Goal: Task Accomplishment & Management: Complete application form

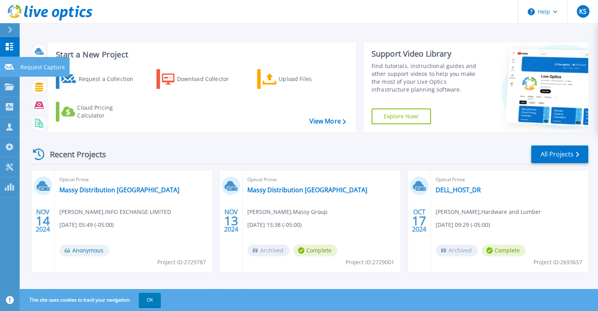
click at [25, 66] on p "Request Capture" at bounding box center [42, 67] width 44 height 20
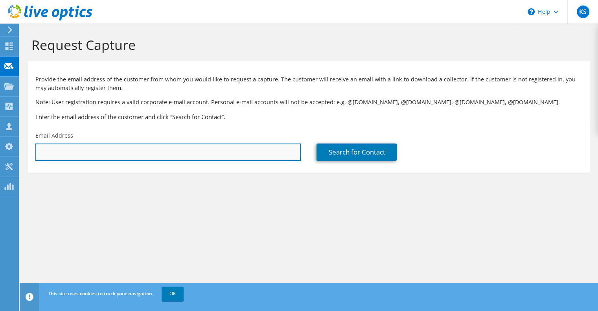
click at [149, 158] on input "text" at bounding box center [167, 151] width 265 height 17
drag, startPoint x: 66, startPoint y: 150, endPoint x: 35, endPoint y: 152, distance: 31.8
click at [35, 152] on div "Email Address car" at bounding box center [168, 146] width 281 height 37
paste input "son.ford@nla.gov.jm"
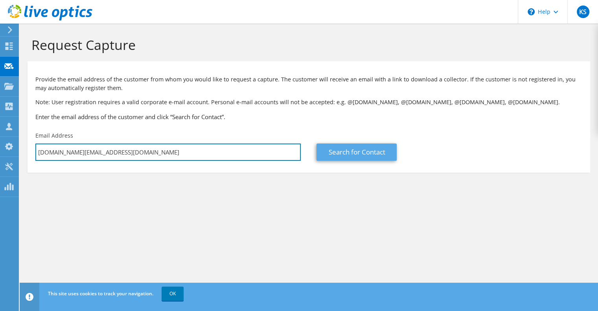
type input "carson.ford@nla.gov.jm"
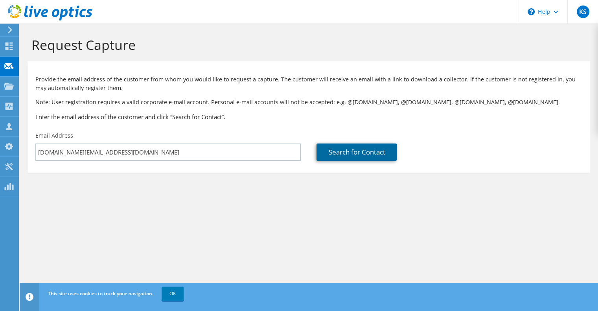
click at [347, 158] on link "Search for Contact" at bounding box center [356, 151] width 80 height 17
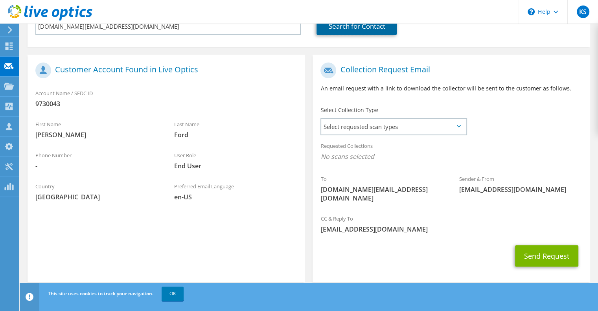
scroll to position [128, 0]
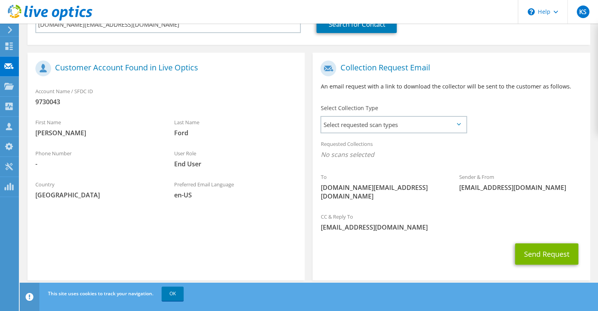
click at [457, 123] on icon at bounding box center [459, 124] width 4 height 2
click at [411, 127] on span "Select requested scan types" at bounding box center [393, 125] width 145 height 16
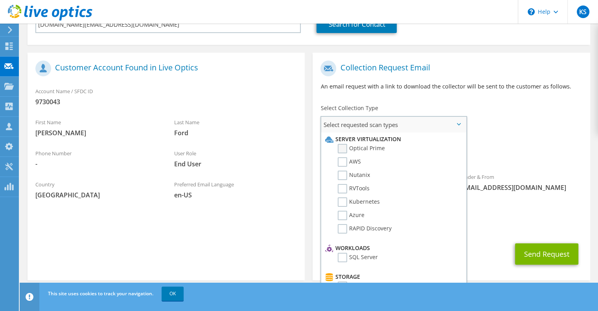
click at [341, 149] on label "Optical Prime" at bounding box center [360, 148] width 47 height 9
click at [0, 0] on input "Optical Prime" at bounding box center [0, 0] width 0 height 0
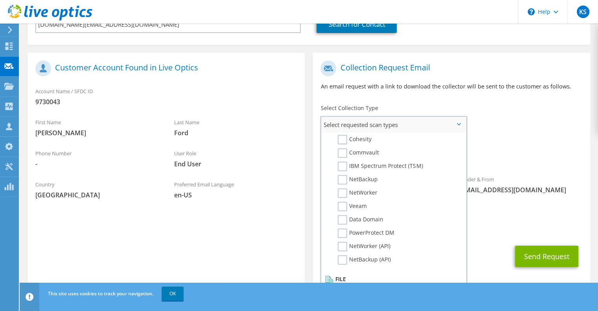
scroll to position [363, 0]
click at [529, 149] on div "Requested Collections No scans selected Optical Prime" at bounding box center [450, 151] width 277 height 31
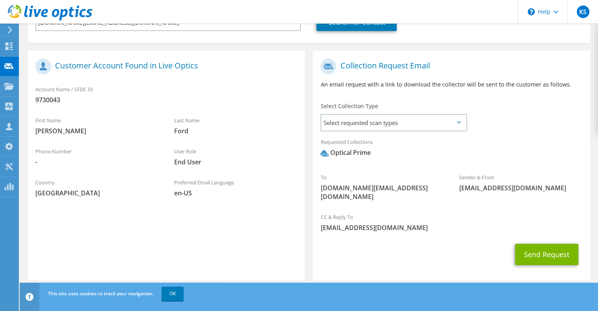
scroll to position [130, 0]
click at [545, 249] on button "Send Request" at bounding box center [546, 253] width 63 height 21
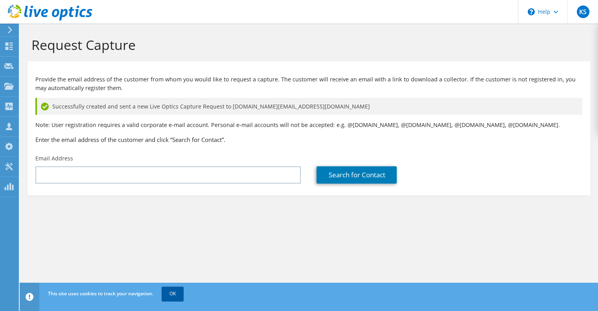
click at [173, 293] on link "OK" at bounding box center [172, 293] width 22 height 14
